Goal: Obtain resource: Download file/media

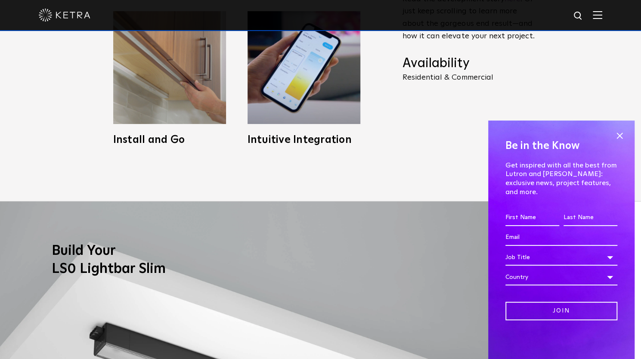
scroll to position [554, 0]
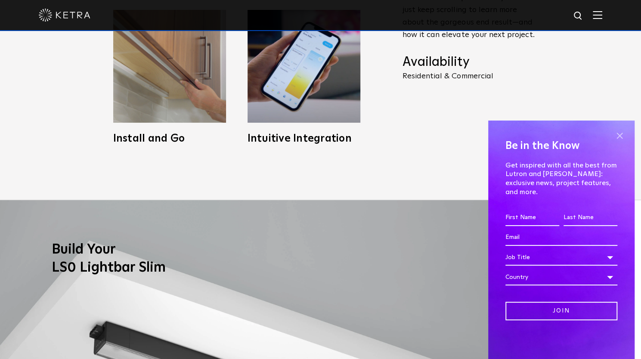
click at [623, 142] on span at bounding box center [619, 135] width 13 height 13
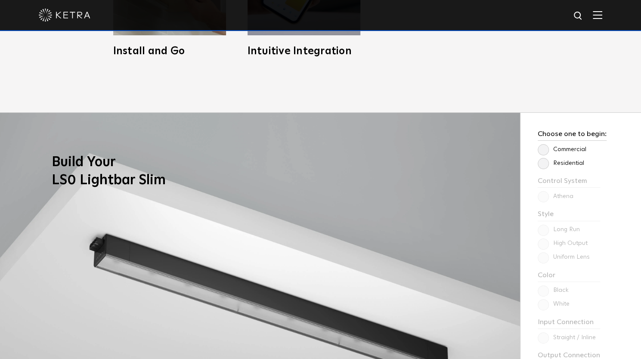
scroll to position [642, 0]
click at [542, 161] on label "Residential" at bounding box center [561, 162] width 47 height 7
click at [0, 0] on input "Residential" at bounding box center [0, 0] width 0 height 0
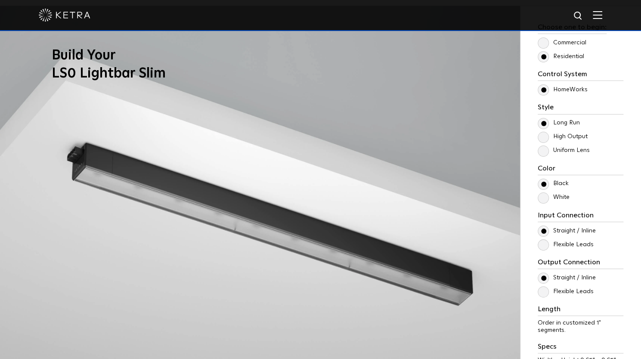
scroll to position [749, 0]
click at [548, 134] on label "High Output" at bounding box center [563, 136] width 50 height 7
click at [0, 0] on input "High Output" at bounding box center [0, 0] width 0 height 0
click at [542, 146] on label "Uniform Lens" at bounding box center [564, 149] width 52 height 7
click at [0, 0] on input "Uniform Lens" at bounding box center [0, 0] width 0 height 0
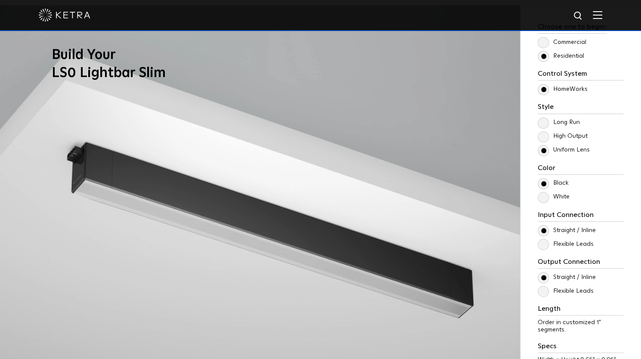
click at [542, 122] on label "Long Run" at bounding box center [559, 122] width 42 height 7
click at [0, 0] on input "Long Run" at bounding box center [0, 0] width 0 height 0
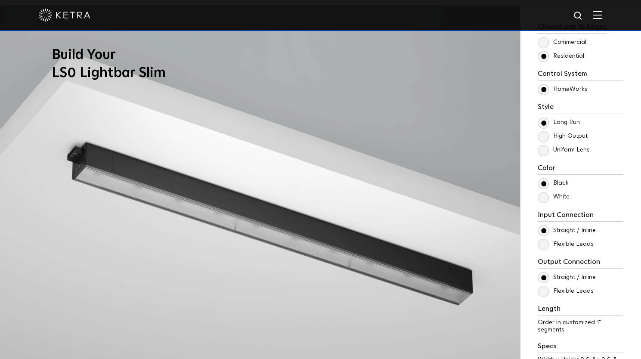
click at [542, 137] on label "High Output" at bounding box center [563, 136] width 50 height 7
click at [0, 0] on input "High Output" at bounding box center [0, 0] width 0 height 0
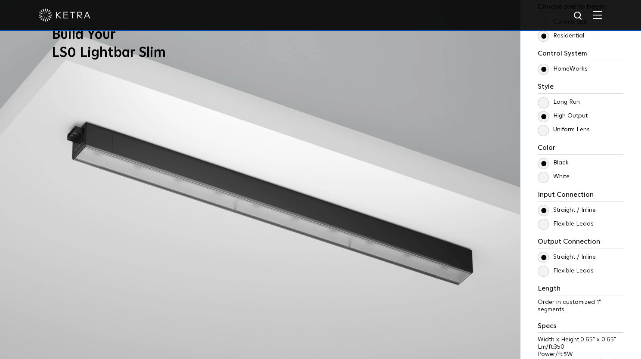
scroll to position [770, 0]
click at [541, 178] on label "White" at bounding box center [554, 176] width 32 height 7
click at [0, 0] on input "White" at bounding box center [0, 0] width 0 height 0
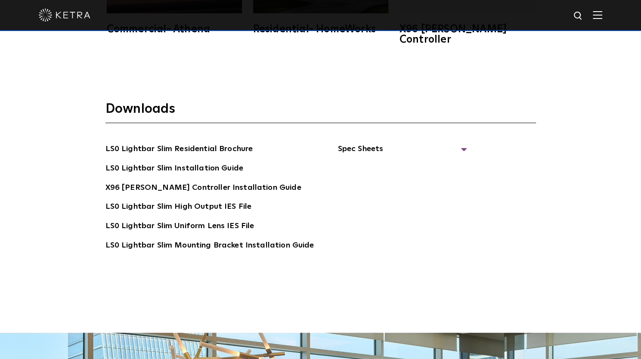
scroll to position [1674, 0]
click at [458, 143] on span "Spec Sheets" at bounding box center [402, 152] width 129 height 19
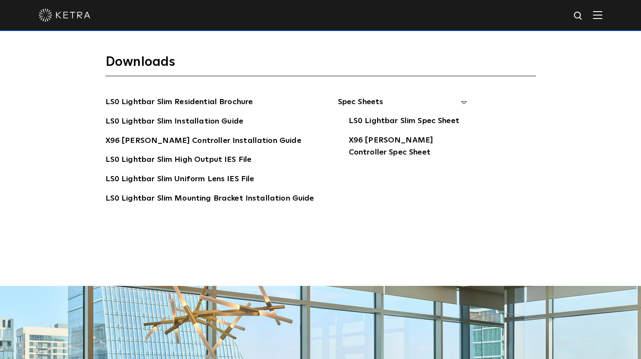
scroll to position [1699, 0]
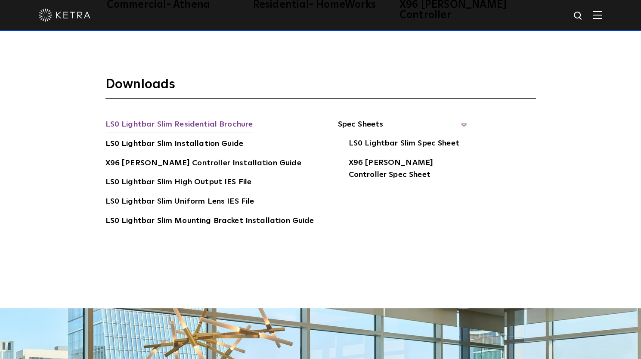
click at [180, 118] on link "LS0 Lightbar Slim Residential Brochure" at bounding box center [180, 125] width 148 height 14
click at [221, 176] on link "LS0 Lightbar Slim High Output IES File" at bounding box center [179, 183] width 146 height 14
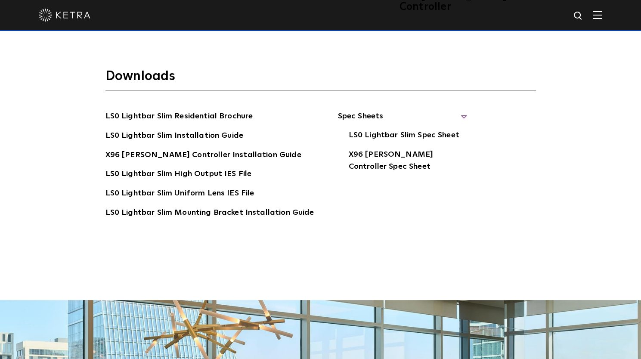
scroll to position [1707, 0]
click at [219, 110] on link "LS0 Lightbar Slim Residential Brochure" at bounding box center [180, 117] width 148 height 14
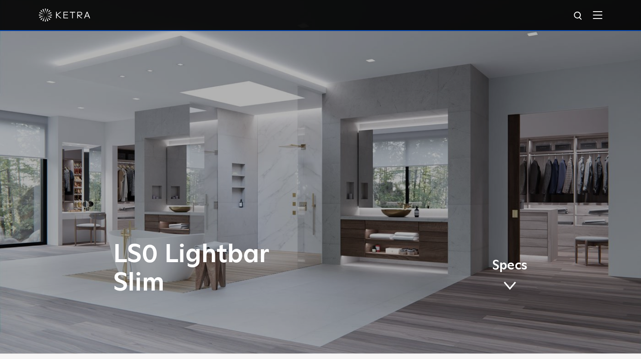
scroll to position [0, 0]
